Goal: Task Accomplishment & Management: Use online tool/utility

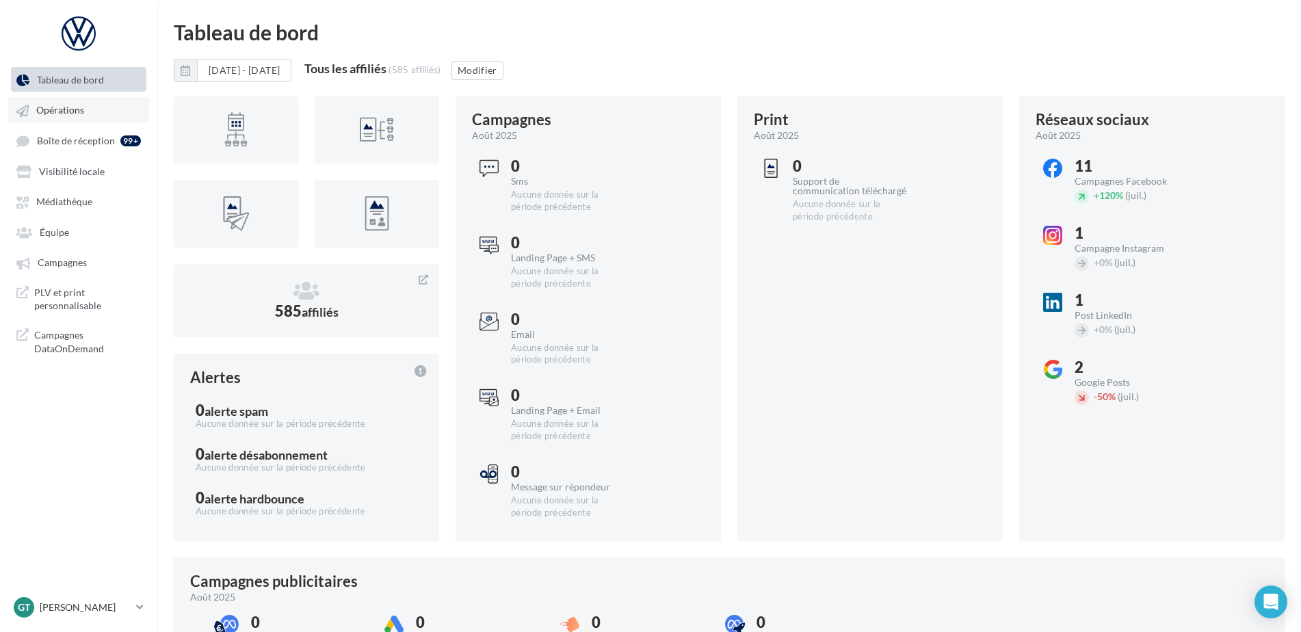
click at [62, 114] on span "Opérations" at bounding box center [60, 111] width 48 height 12
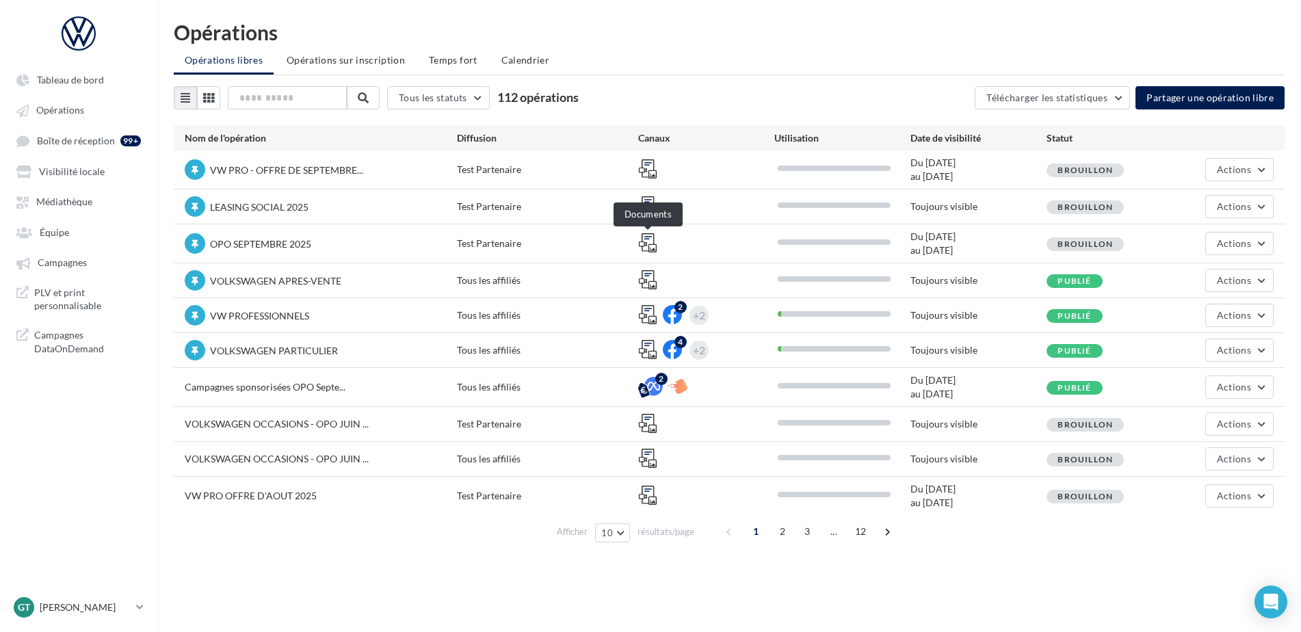
click at [650, 248] on icon at bounding box center [647, 242] width 19 height 19
click at [60, 142] on span "Boîte de réception" at bounding box center [76, 141] width 78 height 12
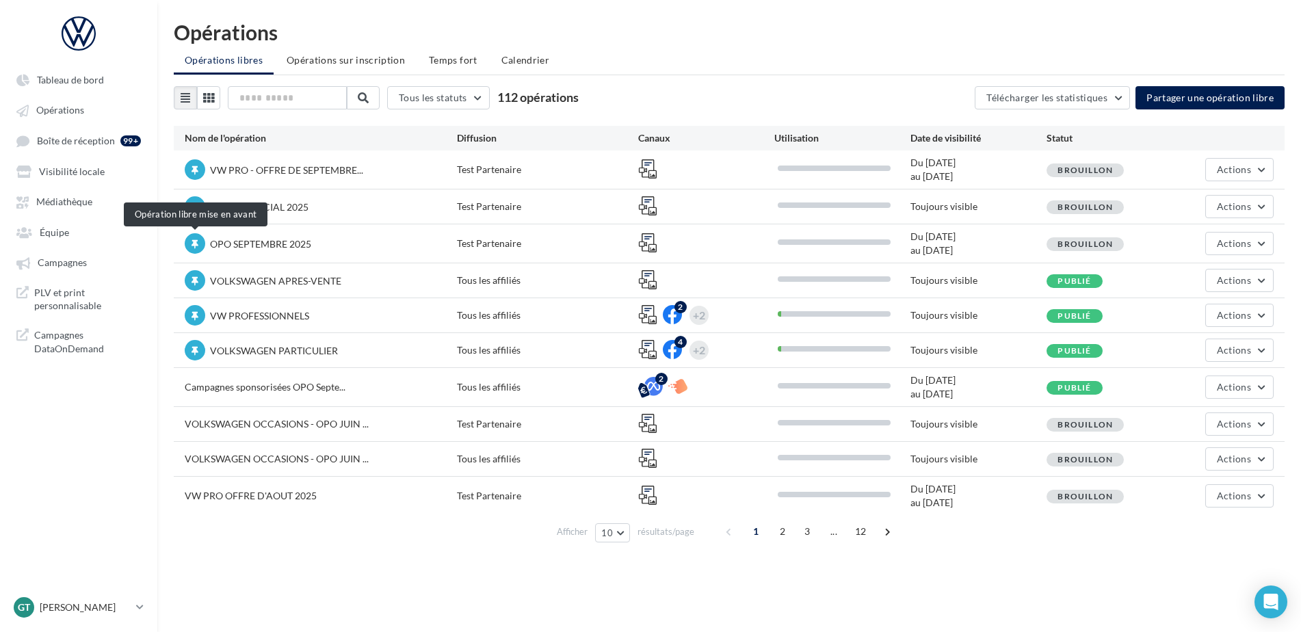
click at [200, 241] on div at bounding box center [195, 243] width 21 height 21
click at [1218, 419] on span "Actions" at bounding box center [1234, 424] width 34 height 12
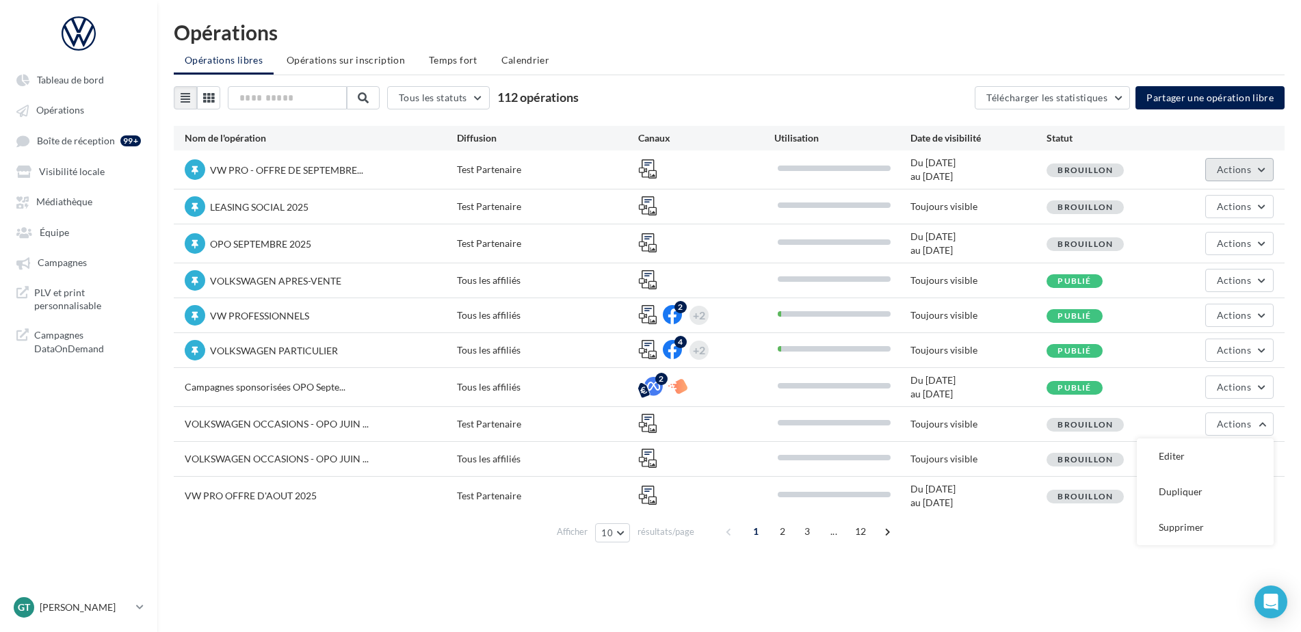
click at [1237, 169] on span "Actions" at bounding box center [1234, 169] width 34 height 12
click at [1183, 201] on button "Editer" at bounding box center [1201, 202] width 145 height 36
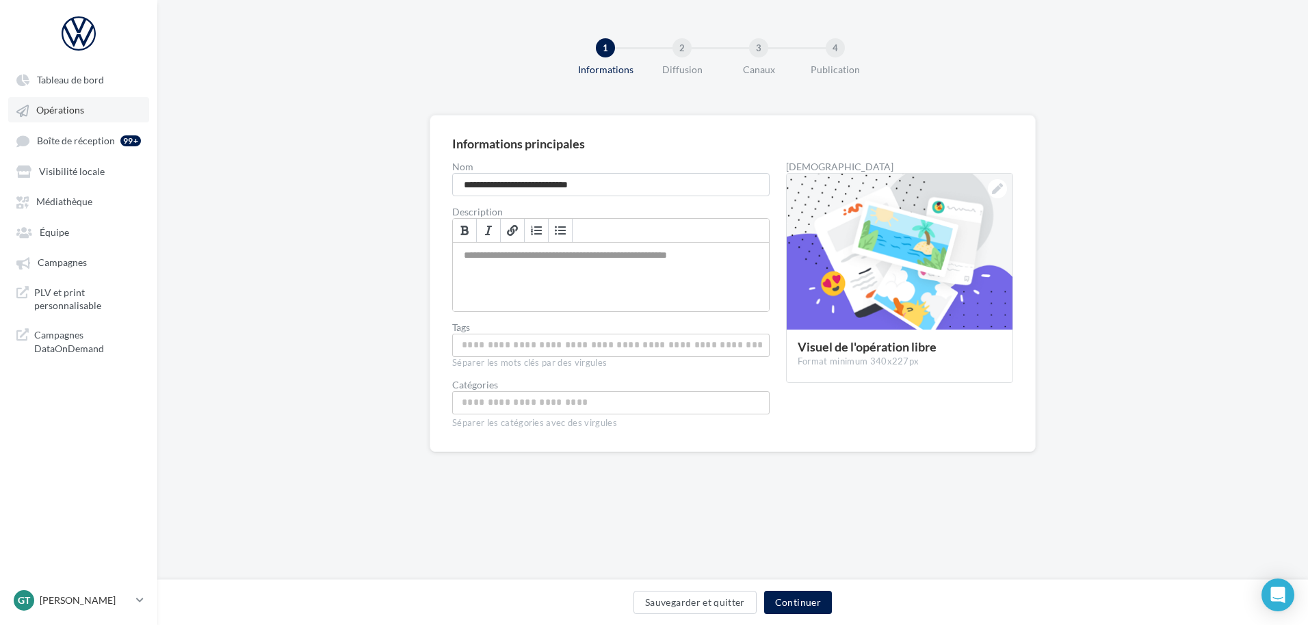
click at [62, 118] on link "Opérations" at bounding box center [78, 109] width 141 height 25
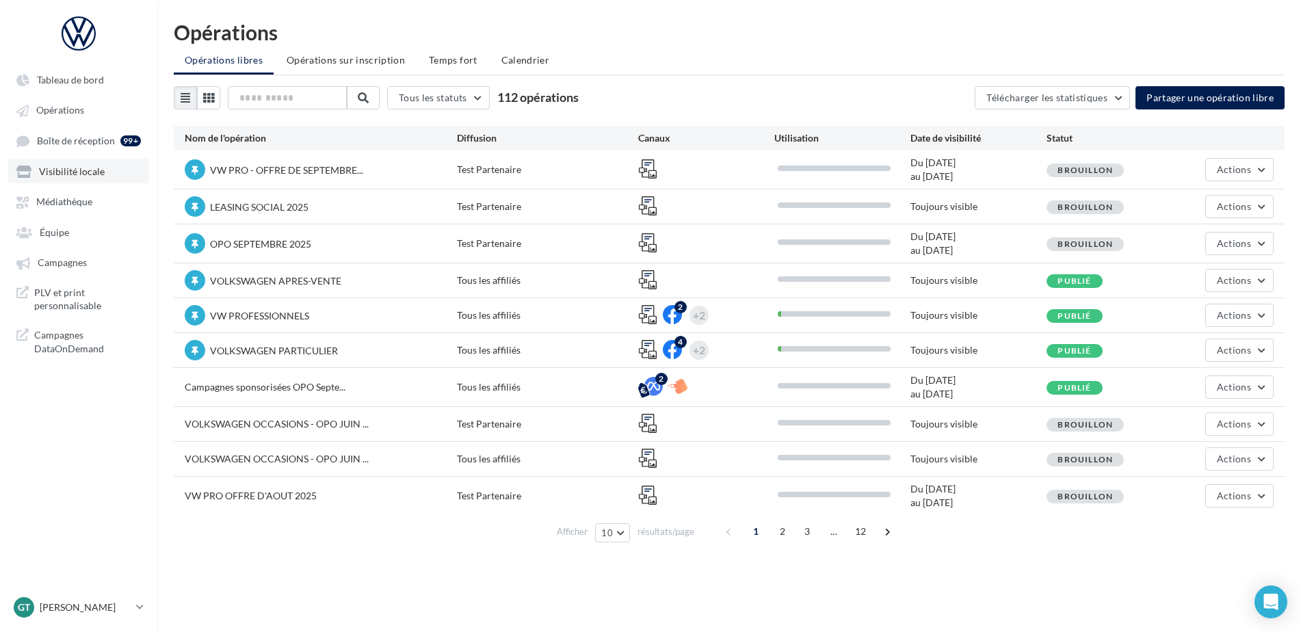
click at [68, 173] on span "Visibilité locale" at bounding box center [72, 172] width 66 height 12
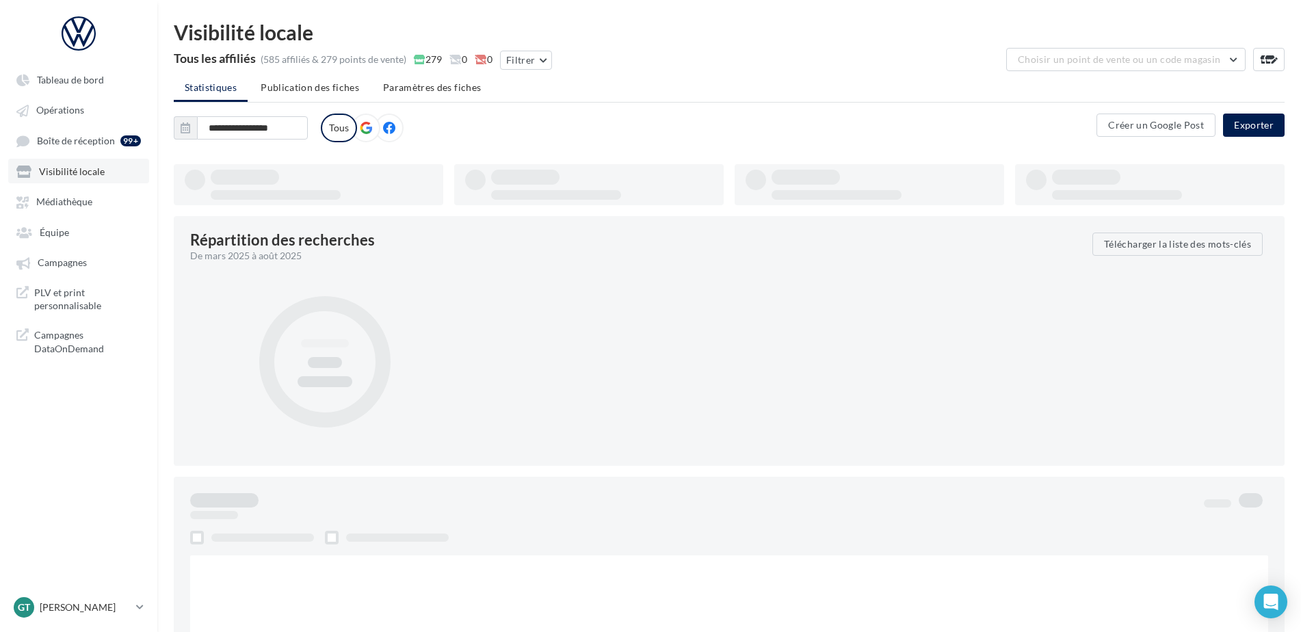
type input "**********"
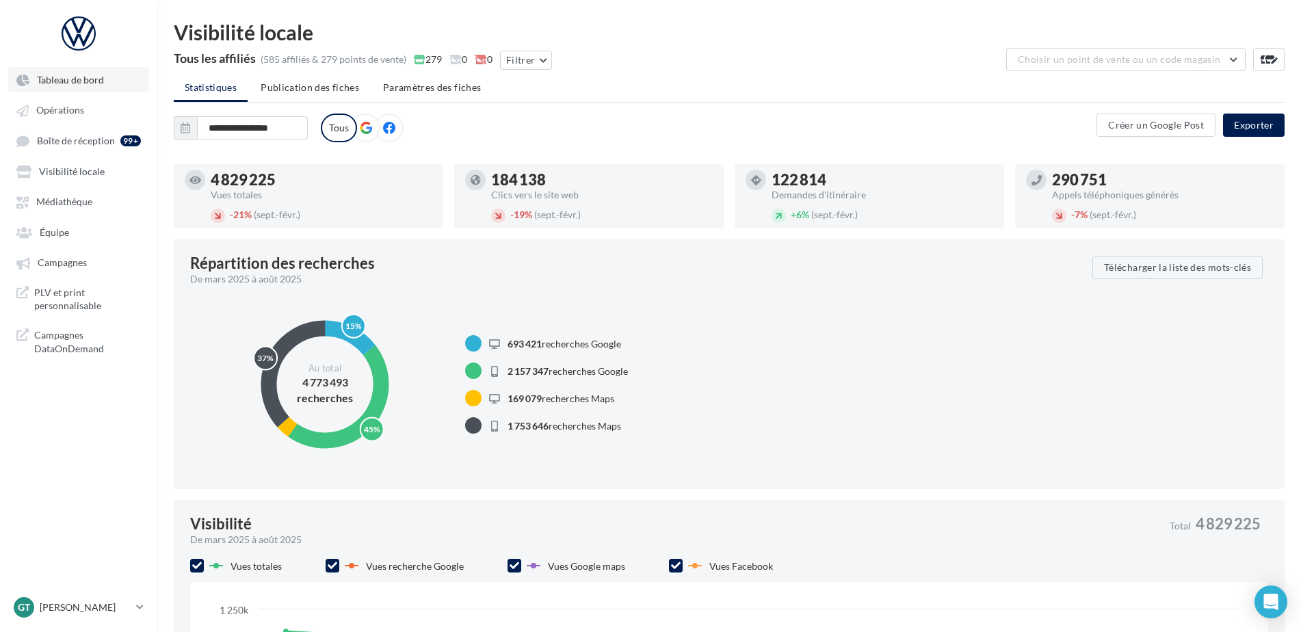
click at [63, 79] on span "Tableau de bord" at bounding box center [70, 80] width 67 height 12
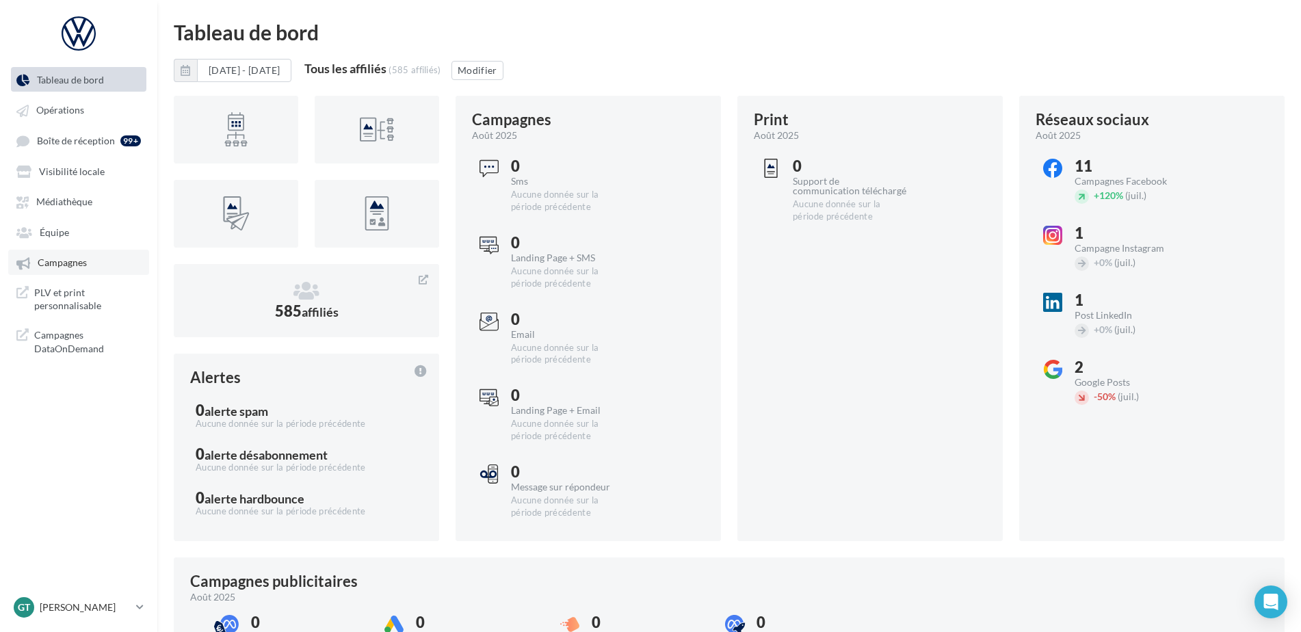
click at [53, 259] on span "Campagnes" at bounding box center [62, 263] width 49 height 12
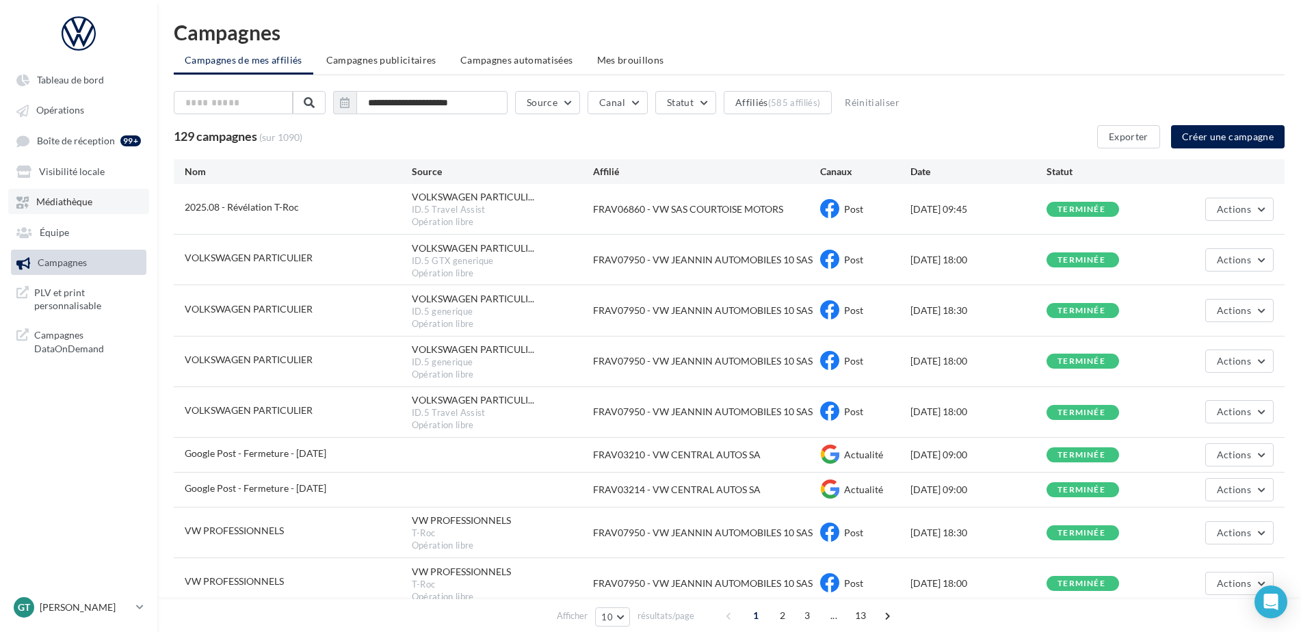
click at [64, 198] on span "Médiathèque" at bounding box center [64, 202] width 56 height 12
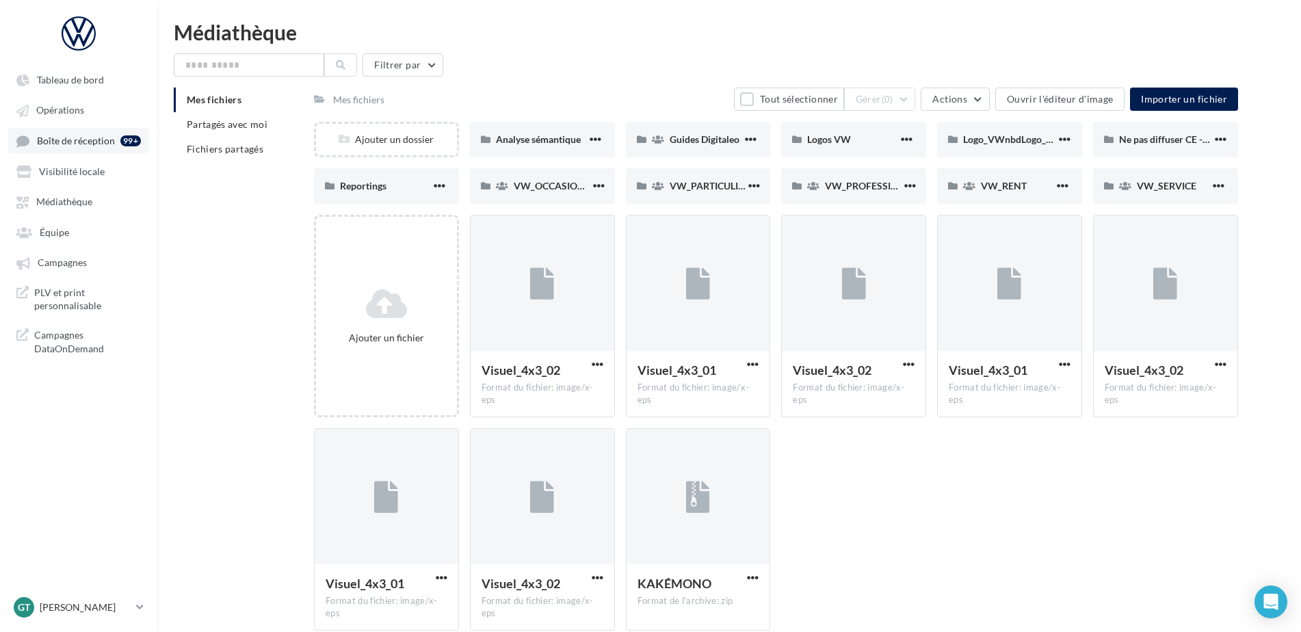
click at [63, 145] on span "Boîte de réception" at bounding box center [76, 141] width 78 height 12
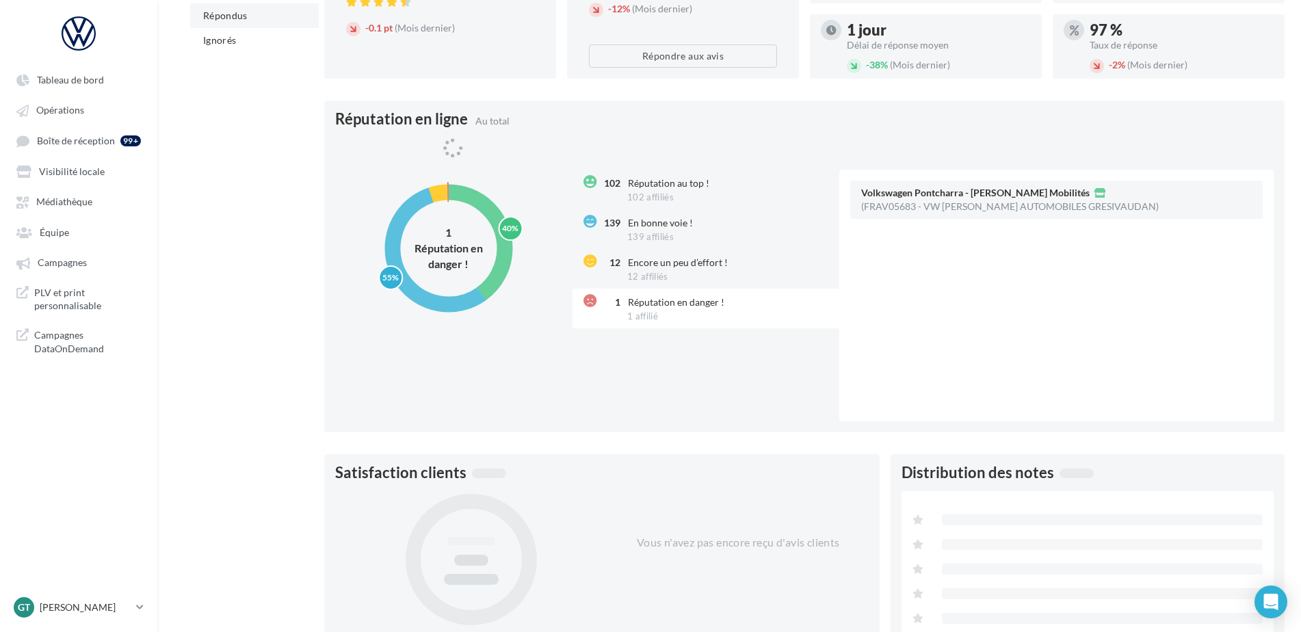
scroll to position [11, 0]
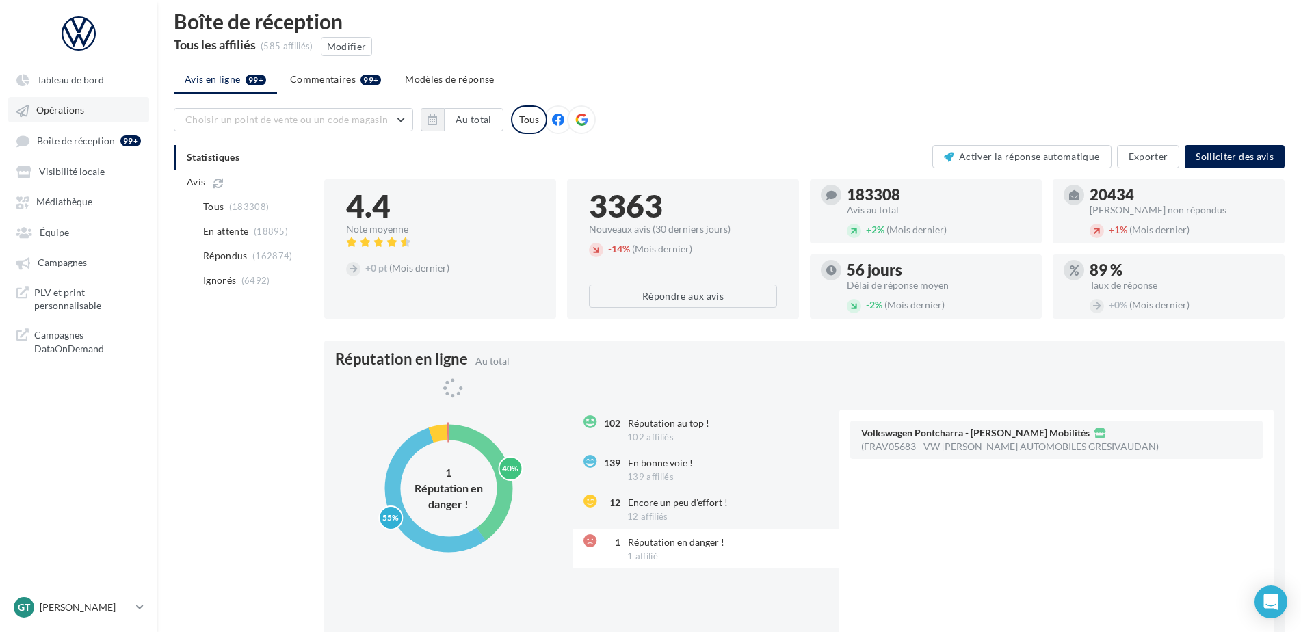
click at [58, 114] on span "Opérations" at bounding box center [60, 111] width 48 height 12
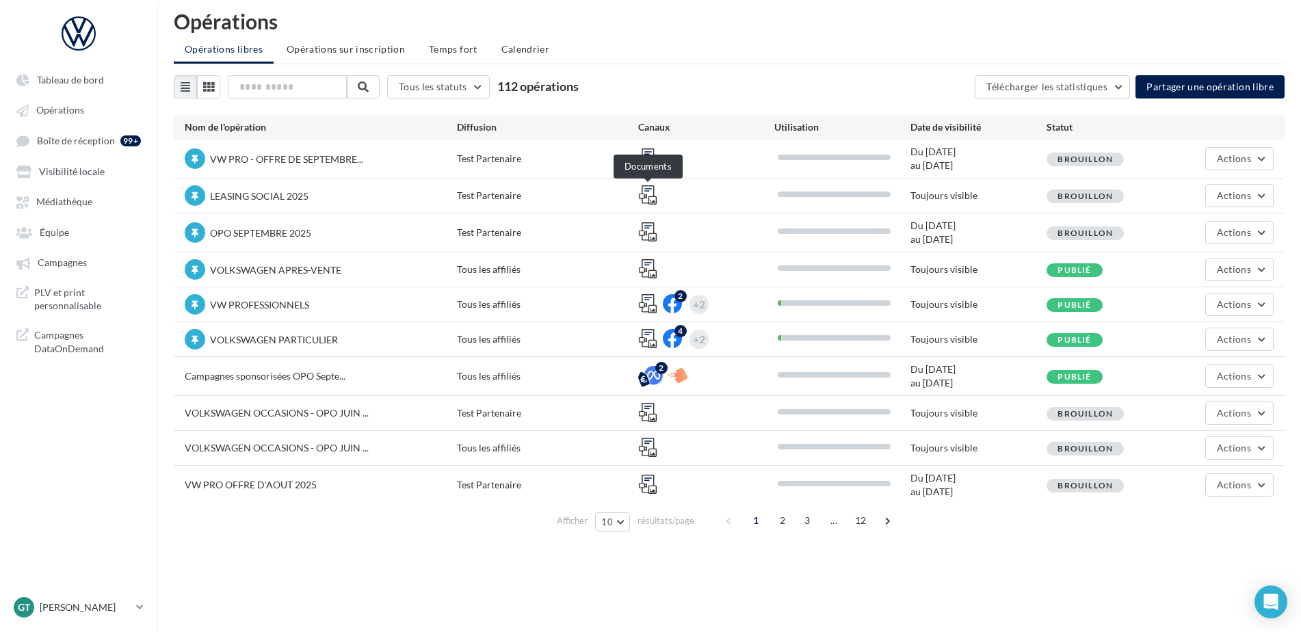
click at [646, 192] on icon at bounding box center [647, 194] width 19 height 19
click at [1244, 187] on button "Actions" at bounding box center [1239, 195] width 68 height 23
click at [650, 195] on icon at bounding box center [647, 194] width 19 height 19
click at [499, 196] on div "Test Partenaire" at bounding box center [547, 196] width 181 height 14
click at [269, 196] on span "LEASING SOCIAL 2025" at bounding box center [259, 196] width 98 height 12
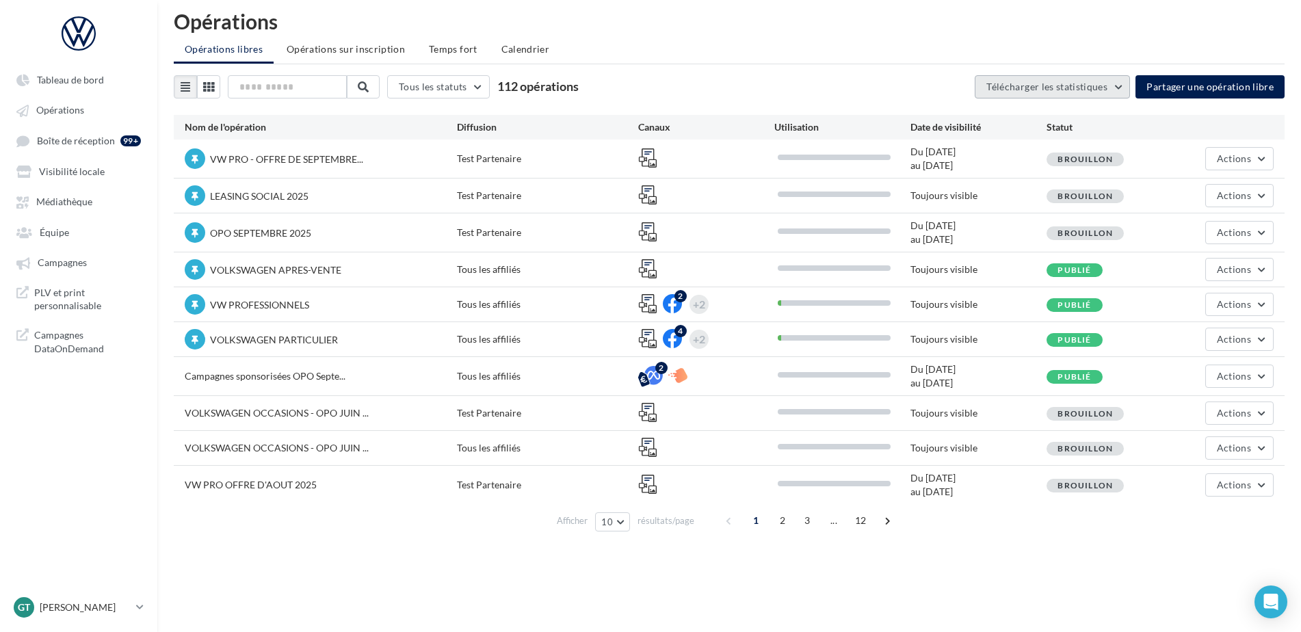
click at [1031, 83] on span "Télécharger les statistiques" at bounding box center [1046, 87] width 121 height 12
click at [843, 82] on div "Tous les statuts Tous les statuts Publié Brouillon 112 opérations Télécharger l…" at bounding box center [729, 86] width 1111 height 23
click at [327, 45] on span "Opérations sur inscription" at bounding box center [346, 49] width 118 height 12
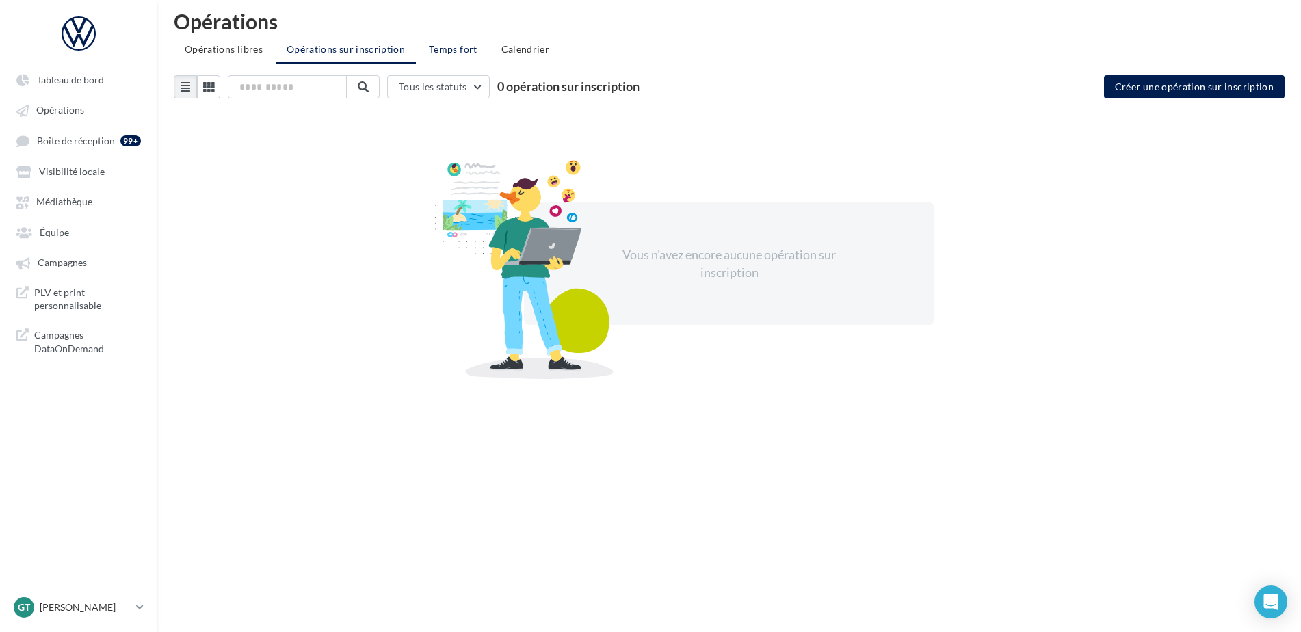
click at [447, 51] on span "Temps fort" at bounding box center [453, 49] width 49 height 12
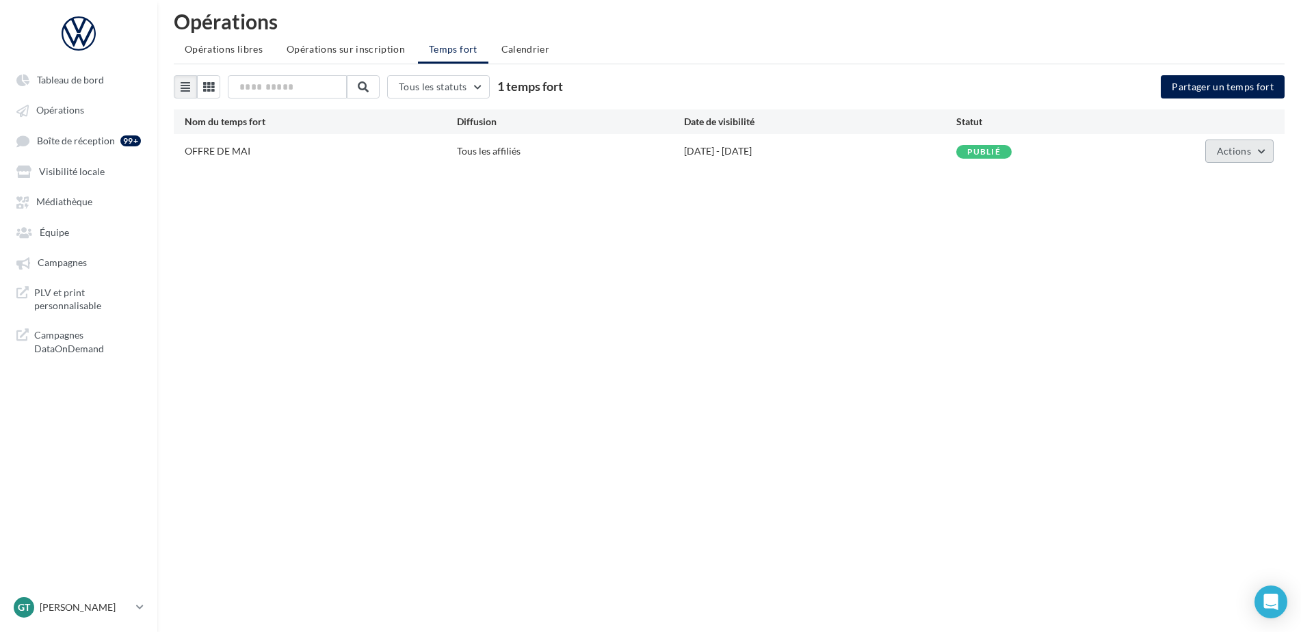
click at [1230, 146] on span "Actions" at bounding box center [1234, 151] width 34 height 12
click at [507, 51] on span "Calendrier" at bounding box center [525, 49] width 49 height 12
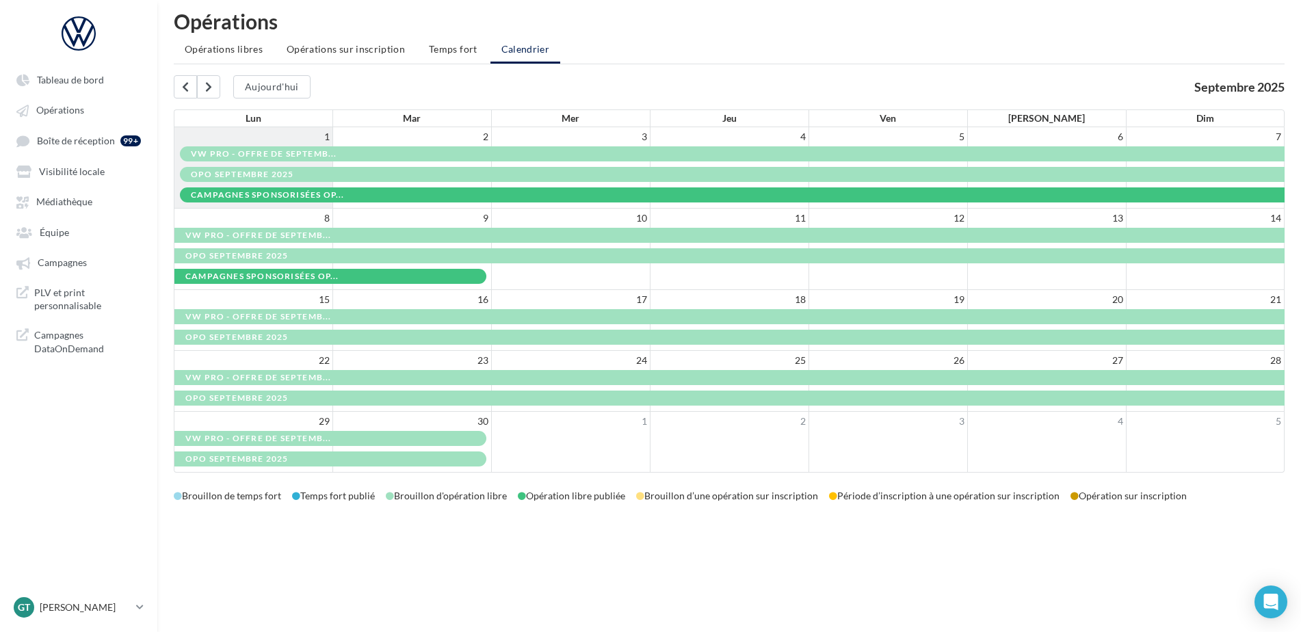
click at [394, 175] on div "OPO SEPTEMBRE 2025" at bounding box center [732, 175] width 1083 height 12
